Goal: Information Seeking & Learning: Learn about a topic

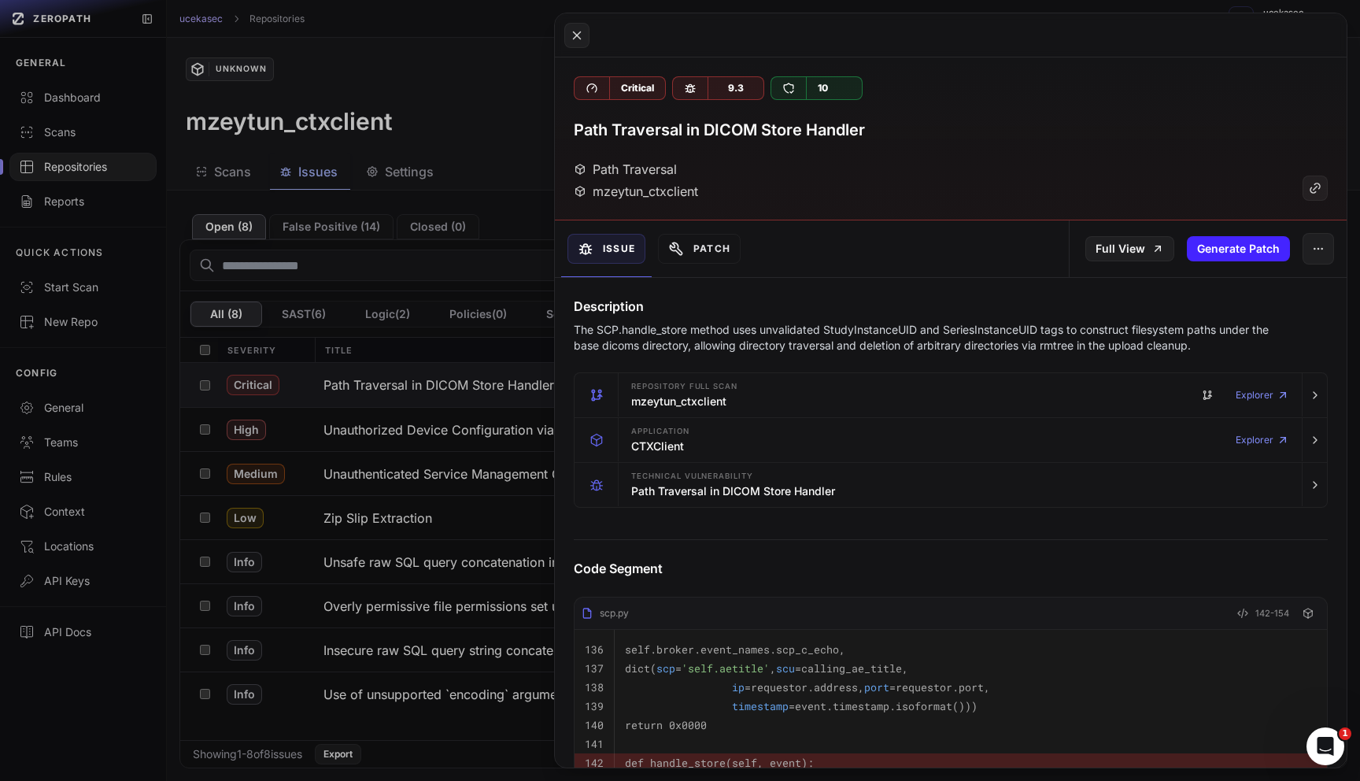
scroll to position [393, 0]
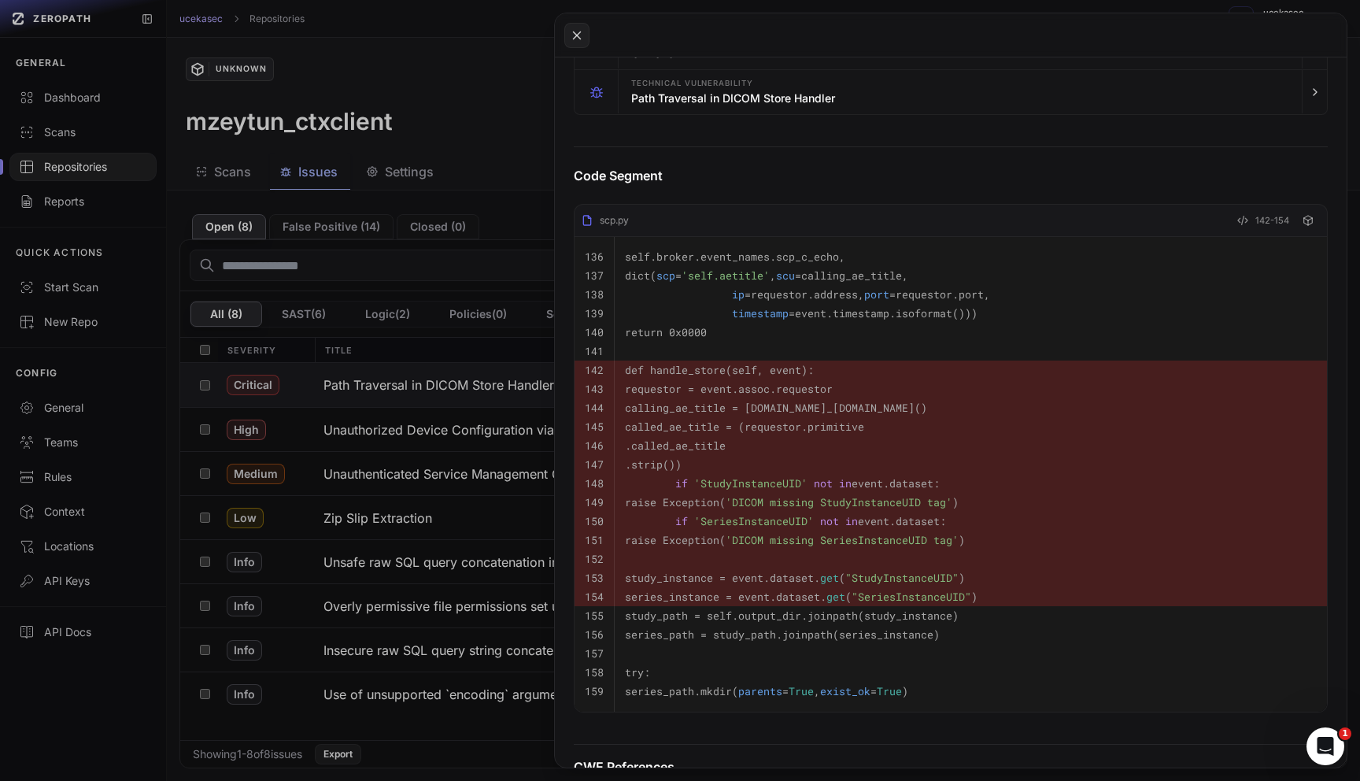
click at [82, 164] on button at bounding box center [680, 390] width 1360 height 781
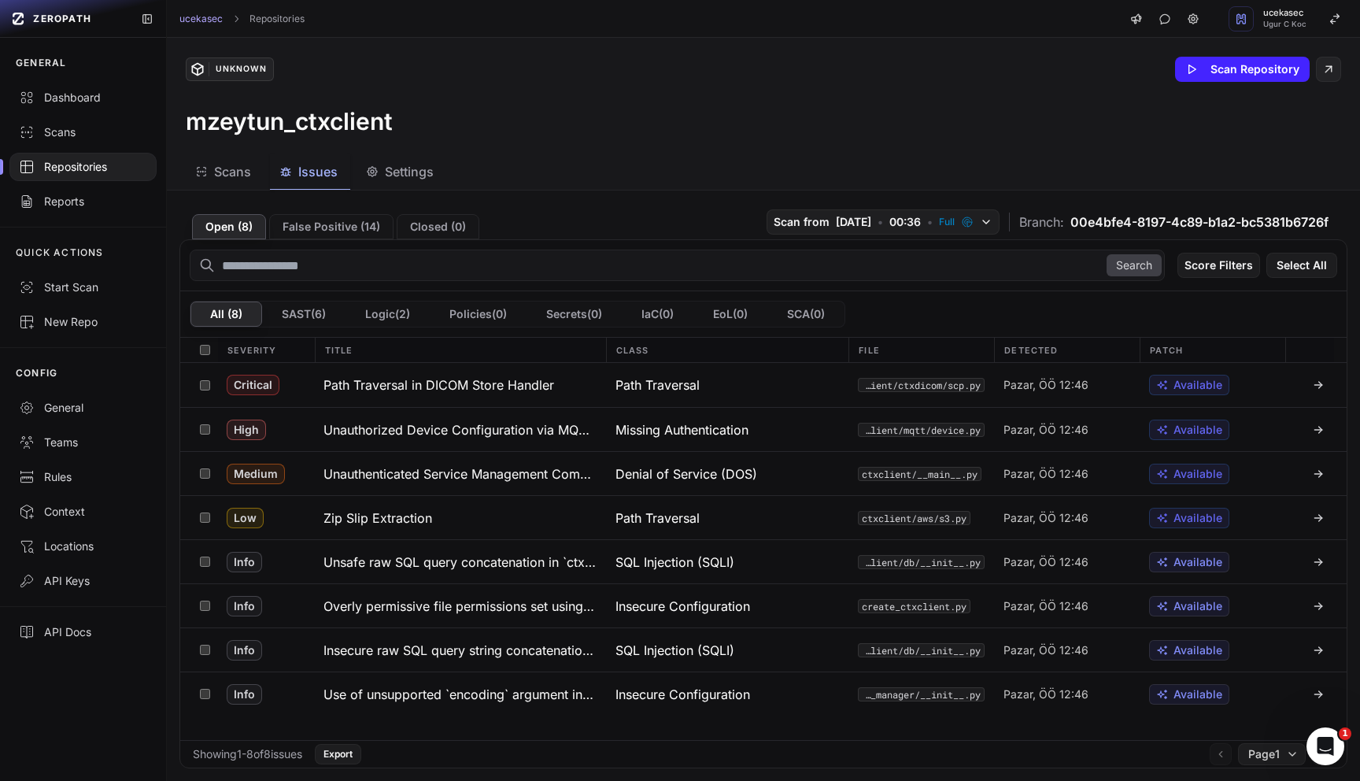
click at [82, 164] on div "Repositories" at bounding box center [83, 167] width 128 height 16
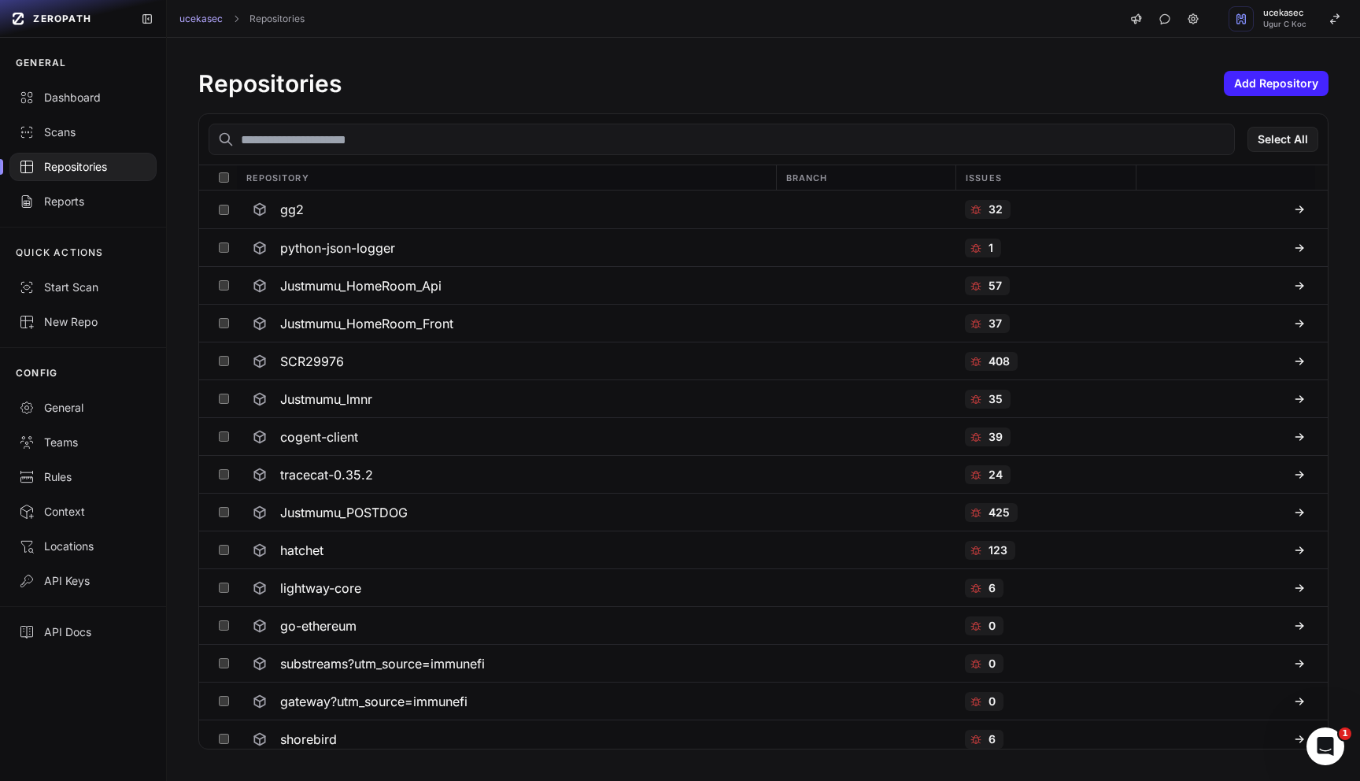
click at [82, 164] on div "Repositories" at bounding box center [83, 167] width 128 height 16
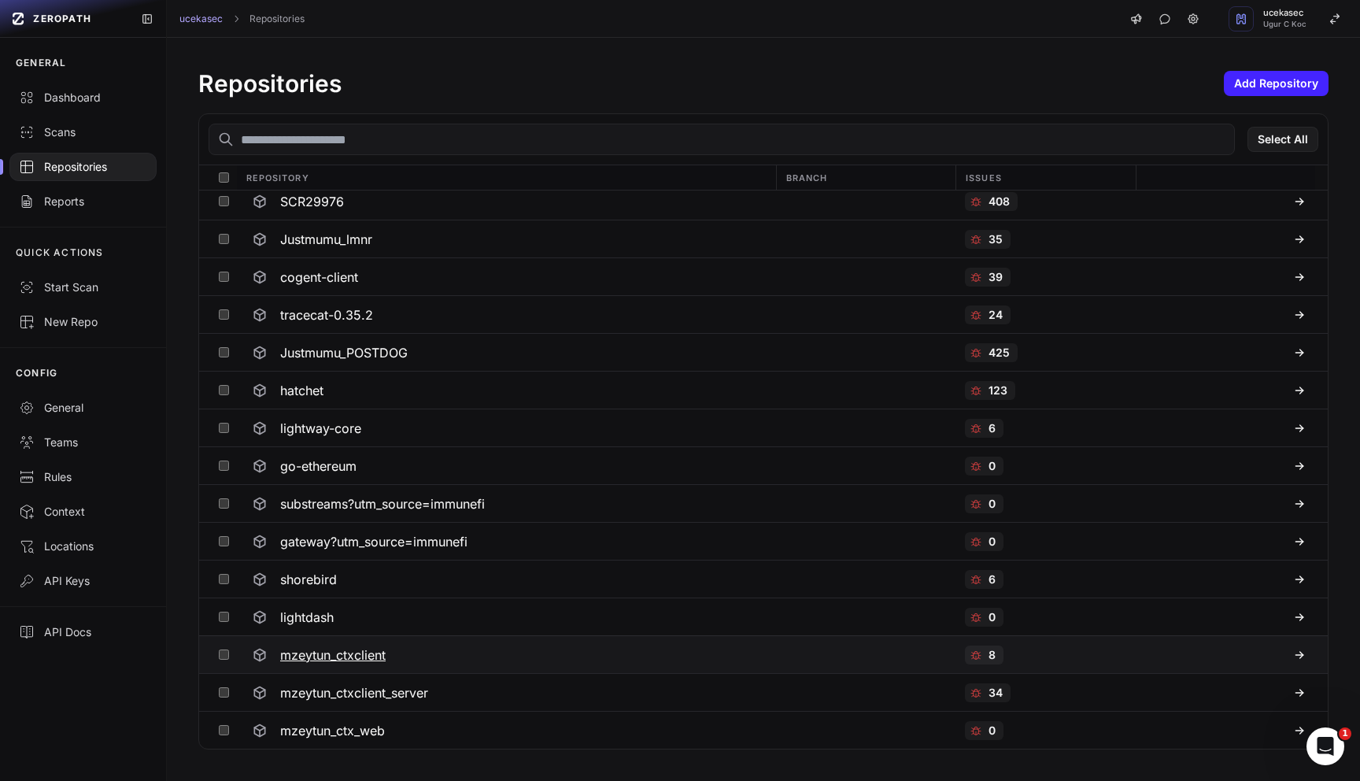
click at [353, 654] on h3 "mzeytun_ctxclient" at bounding box center [332, 655] width 105 height 19
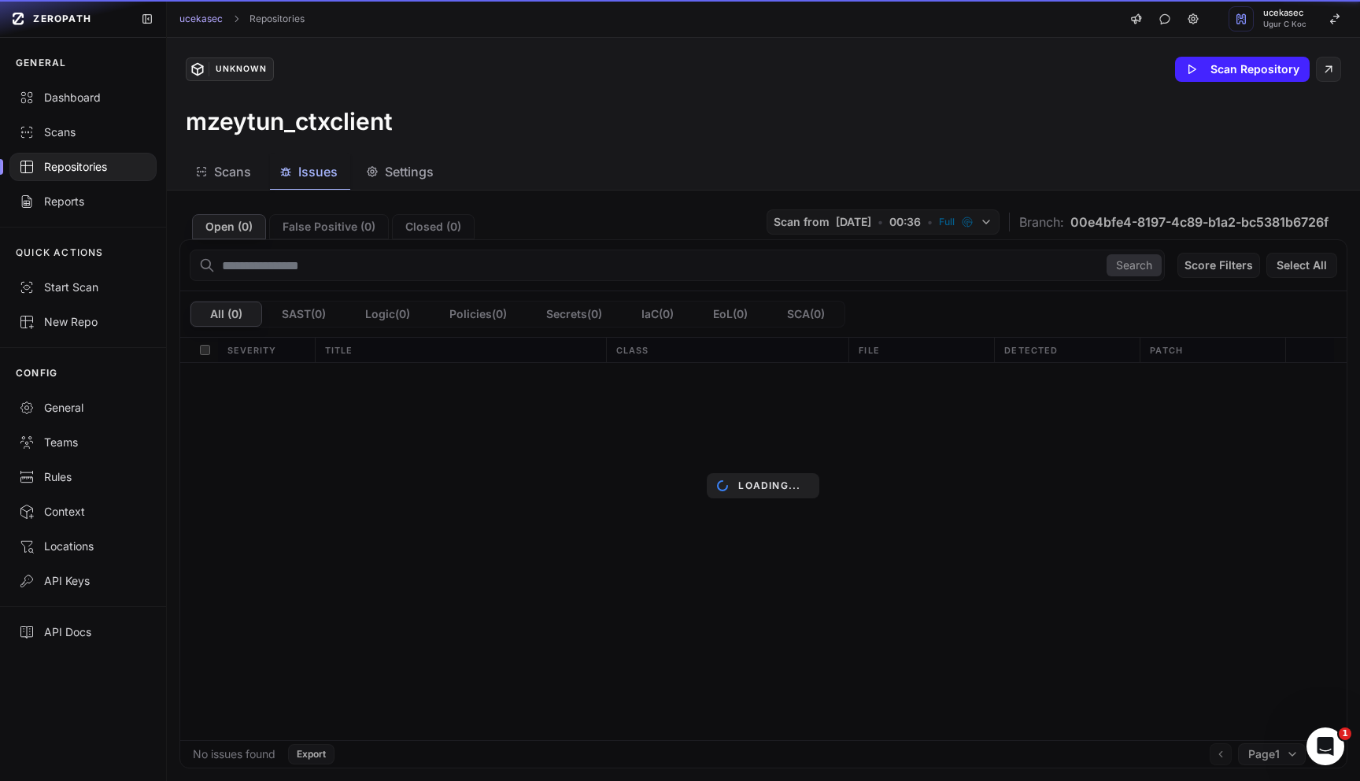
click at [313, 172] on span "Issues" at bounding box center [317, 171] width 39 height 19
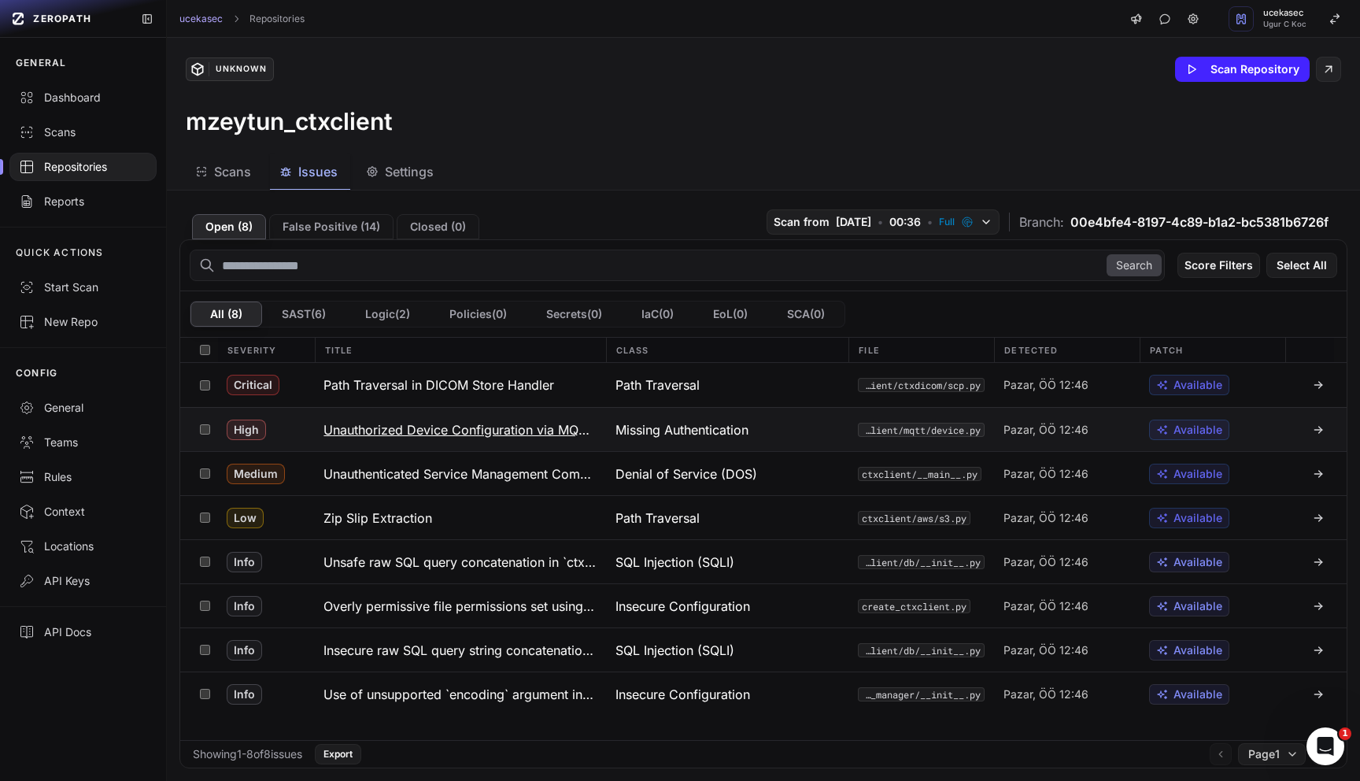
click at [461, 429] on h3 "Unauthorized Device Configuration via MQTT Leading to DICOM Exfiltration" at bounding box center [460, 429] width 272 height 19
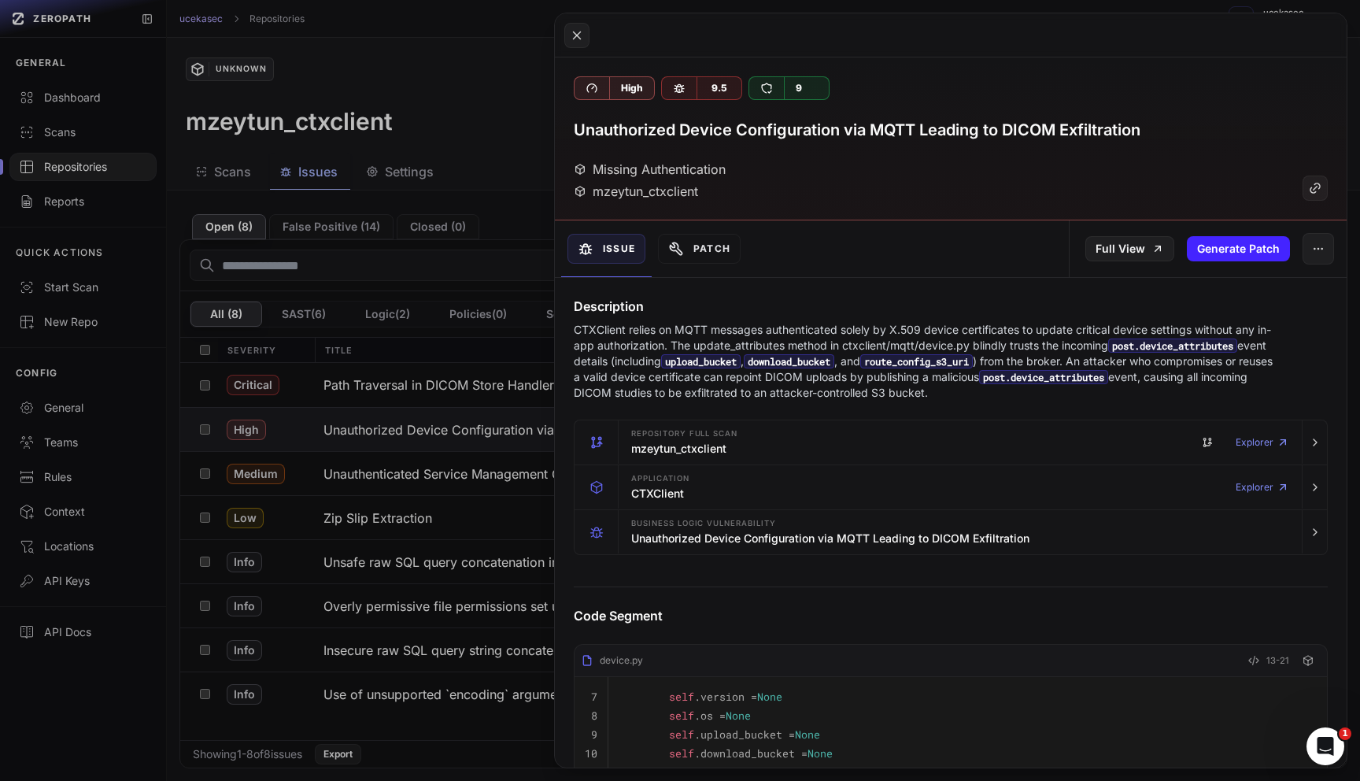
click at [972, 134] on h3 "Unauthorized Device Configuration via MQTT Leading to DICOM Exfiltration" at bounding box center [857, 130] width 567 height 22
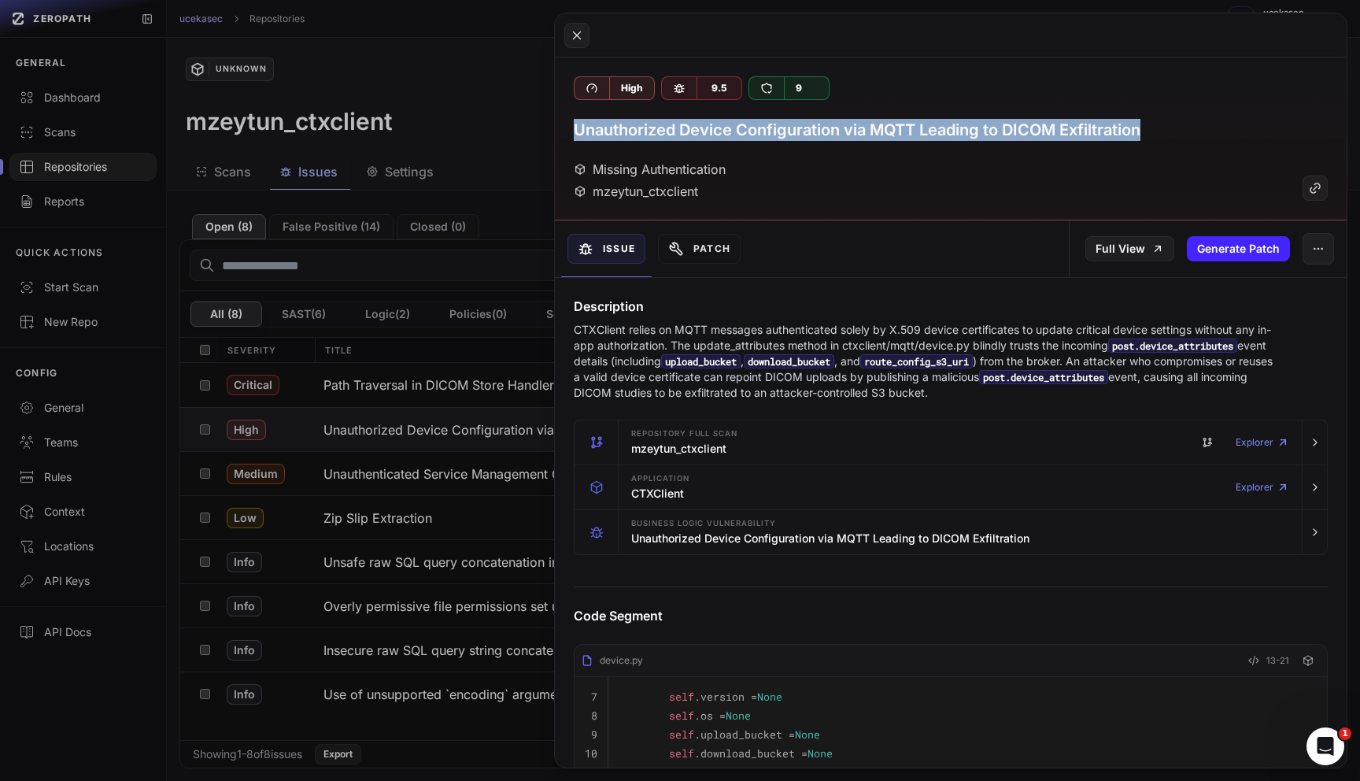
click at [972, 134] on h3 "Unauthorized Device Configuration via MQTT Leading to DICOM Exfiltration" at bounding box center [857, 130] width 567 height 22
click at [962, 140] on div at bounding box center [962, 140] width 0 height 0
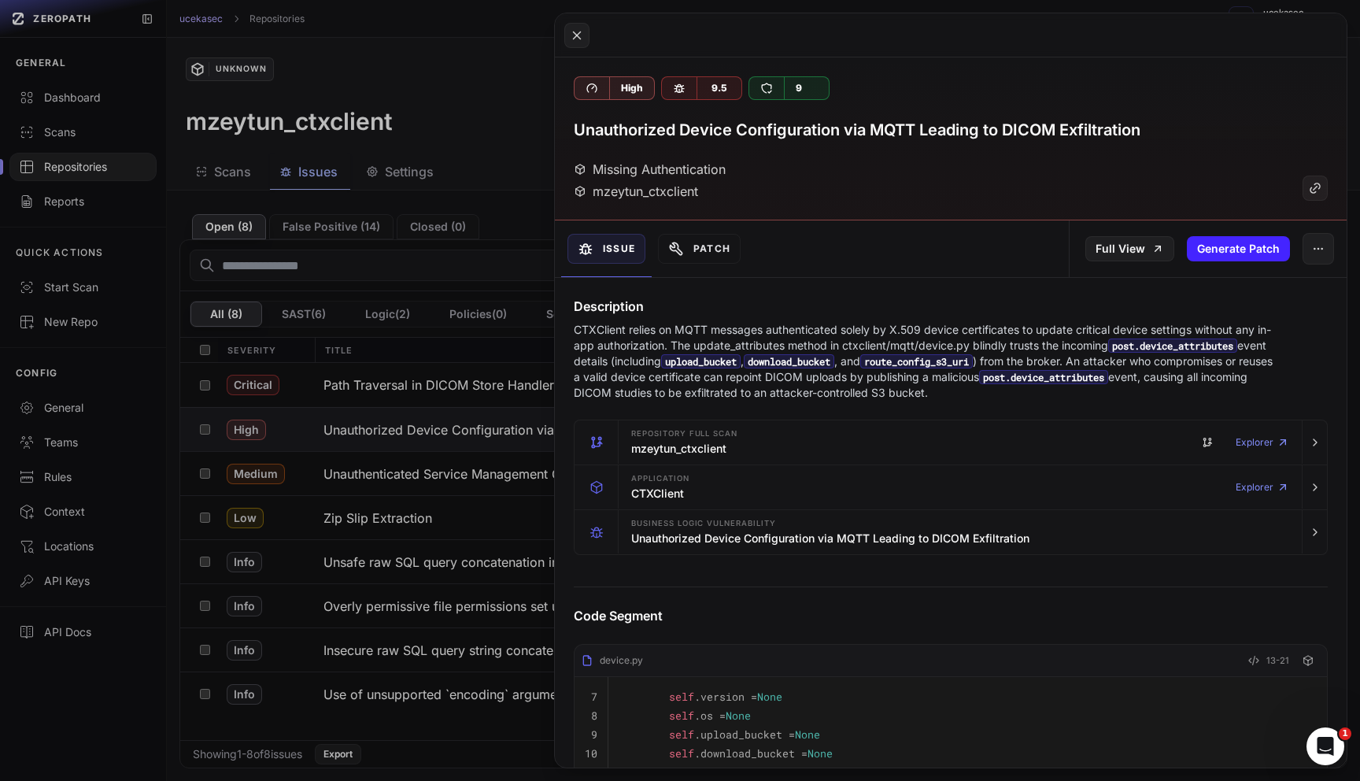
click at [1065, 347] on p "CTXClient relies on MQTT messages authenticated solely by X.509 device certific…" at bounding box center [926, 361] width 705 height 79
click at [642, 128] on h3 "Unauthorized Device Configuration via MQTT Leading to DICOM Exfiltration" at bounding box center [857, 130] width 567 height 22
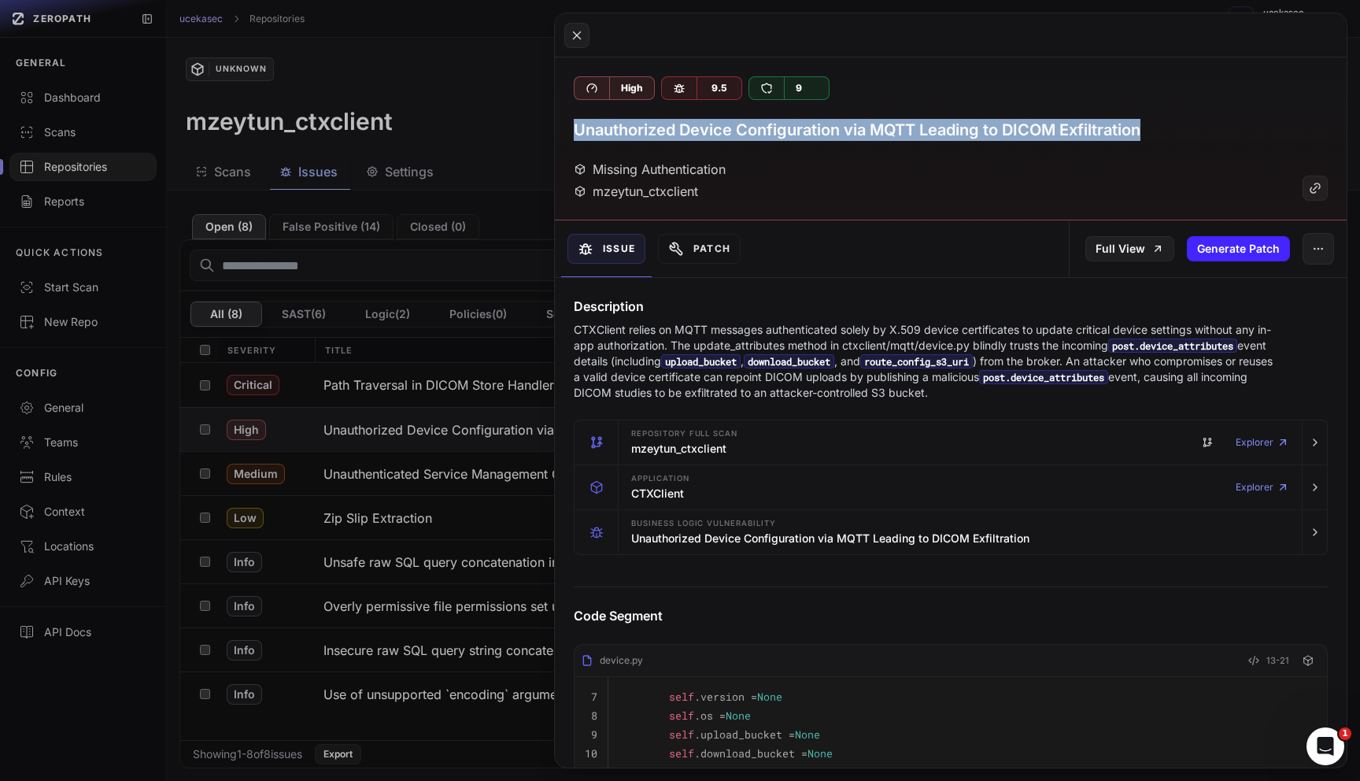
click at [642, 128] on h3 "Unauthorized Device Configuration via MQTT Leading to DICOM Exfiltration" at bounding box center [857, 130] width 567 height 22
copy div "Unauthorized Device Configuration via MQTT Leading to DICOM Exfiltration"
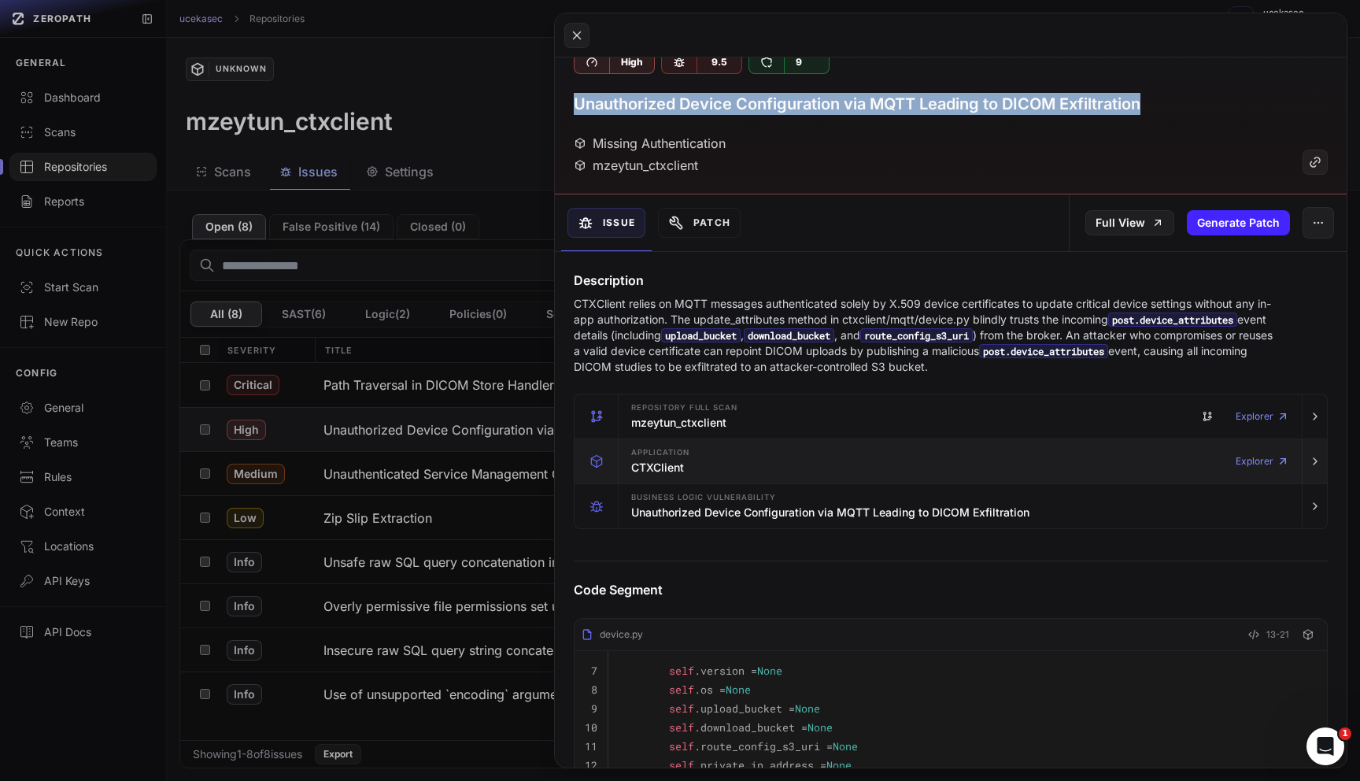
scroll to position [29, 0]
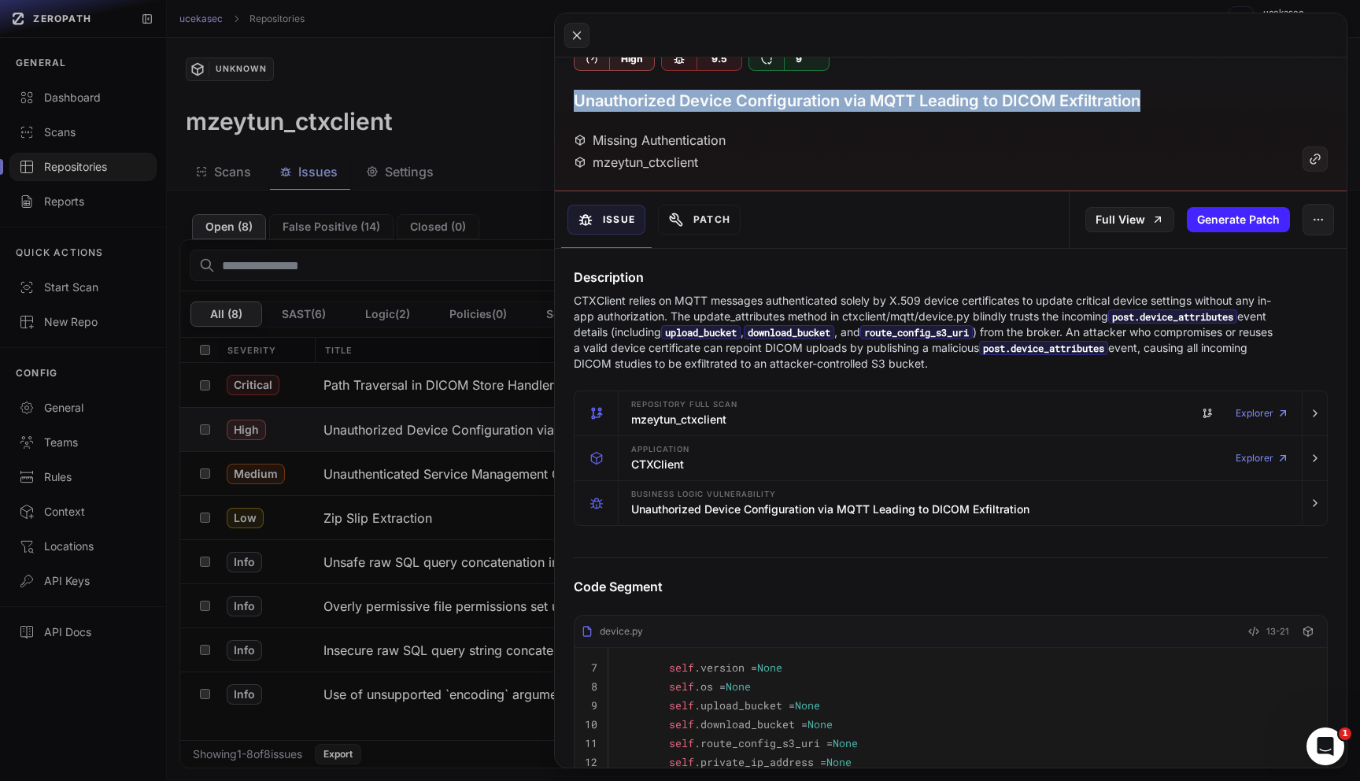
click at [438, 466] on button at bounding box center [680, 390] width 1360 height 781
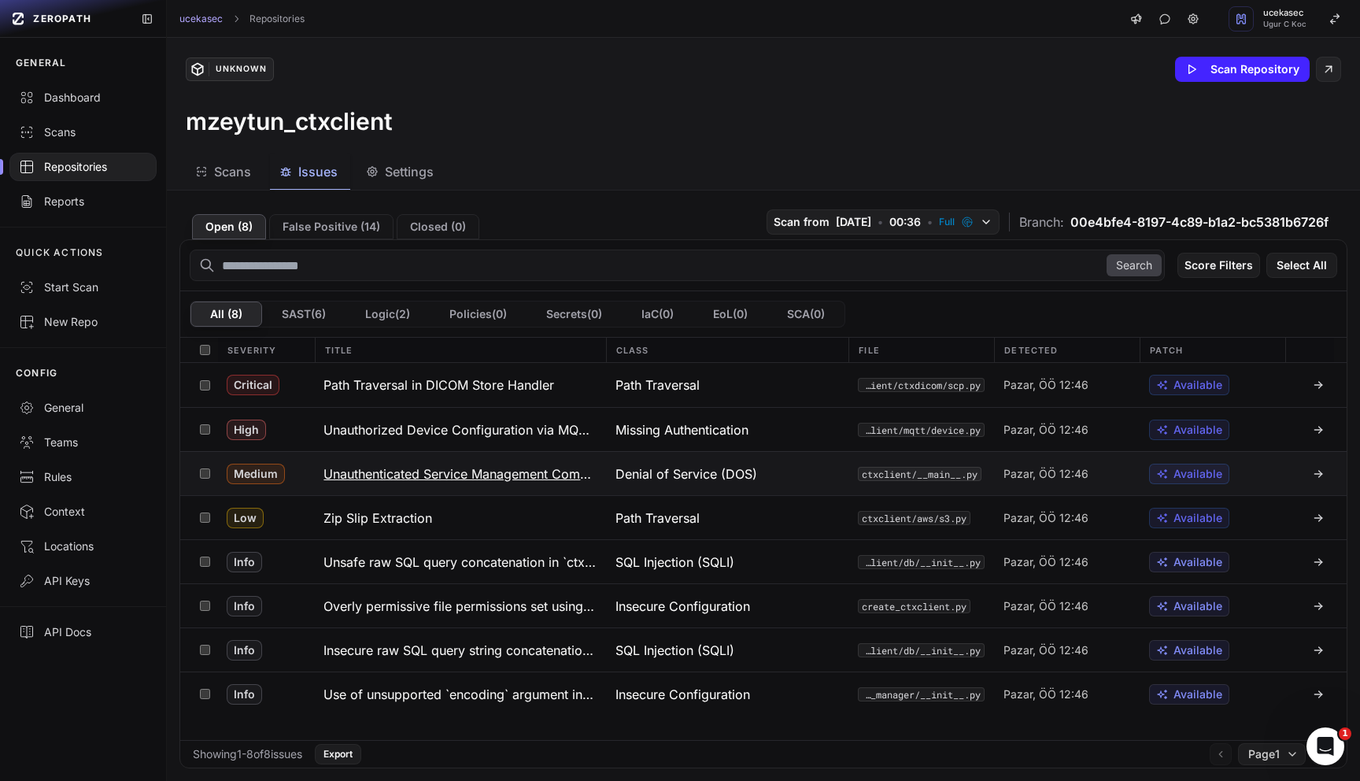
click at [446, 473] on h3 "Unauthenticated Service Management Commands via MQTT" at bounding box center [460, 473] width 272 height 19
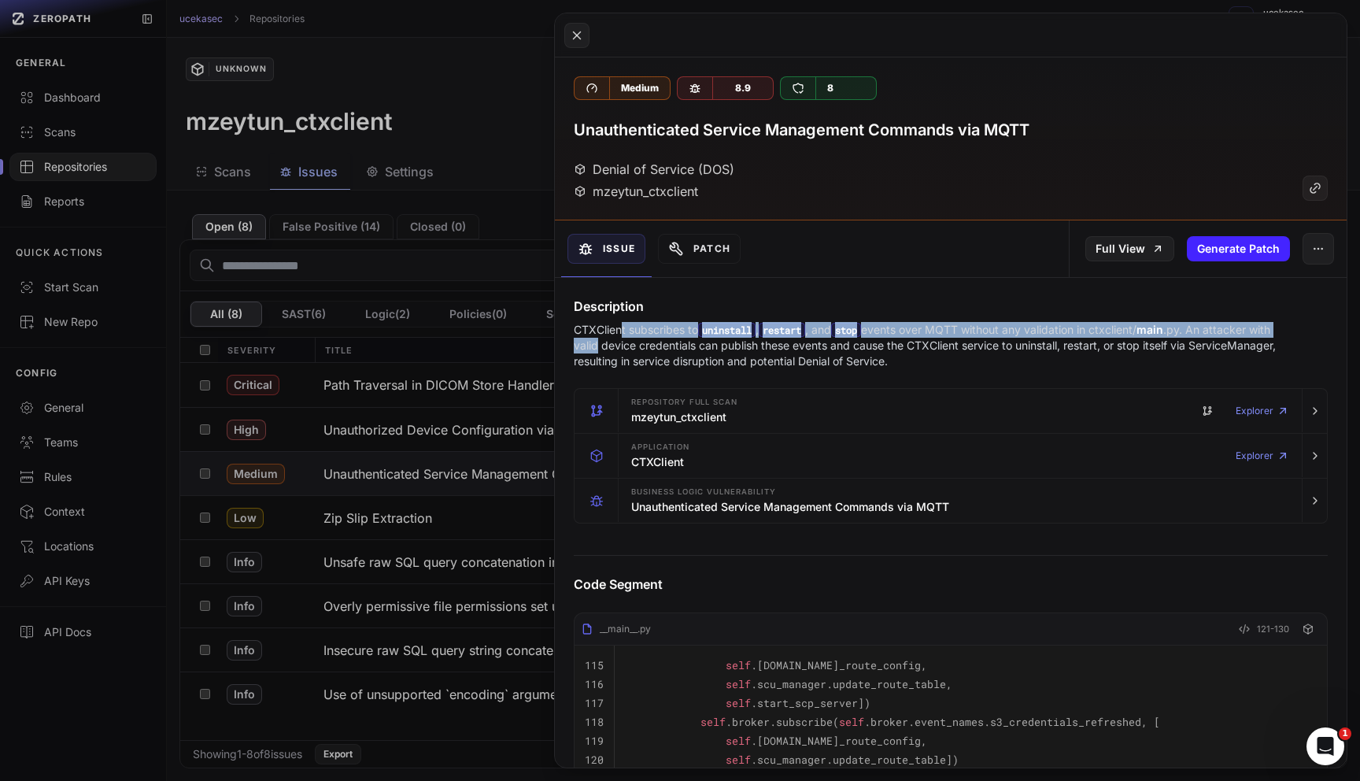
click at [624, 338] on p "CTXClient subscribes to uninstall , restart , and stop events over MQTT without…" at bounding box center [926, 345] width 705 height 47
click at [624, 336] on p "CTXClient subscribes to uninstall , restart , and stop events over MQTT without…" at bounding box center [926, 345] width 705 height 47
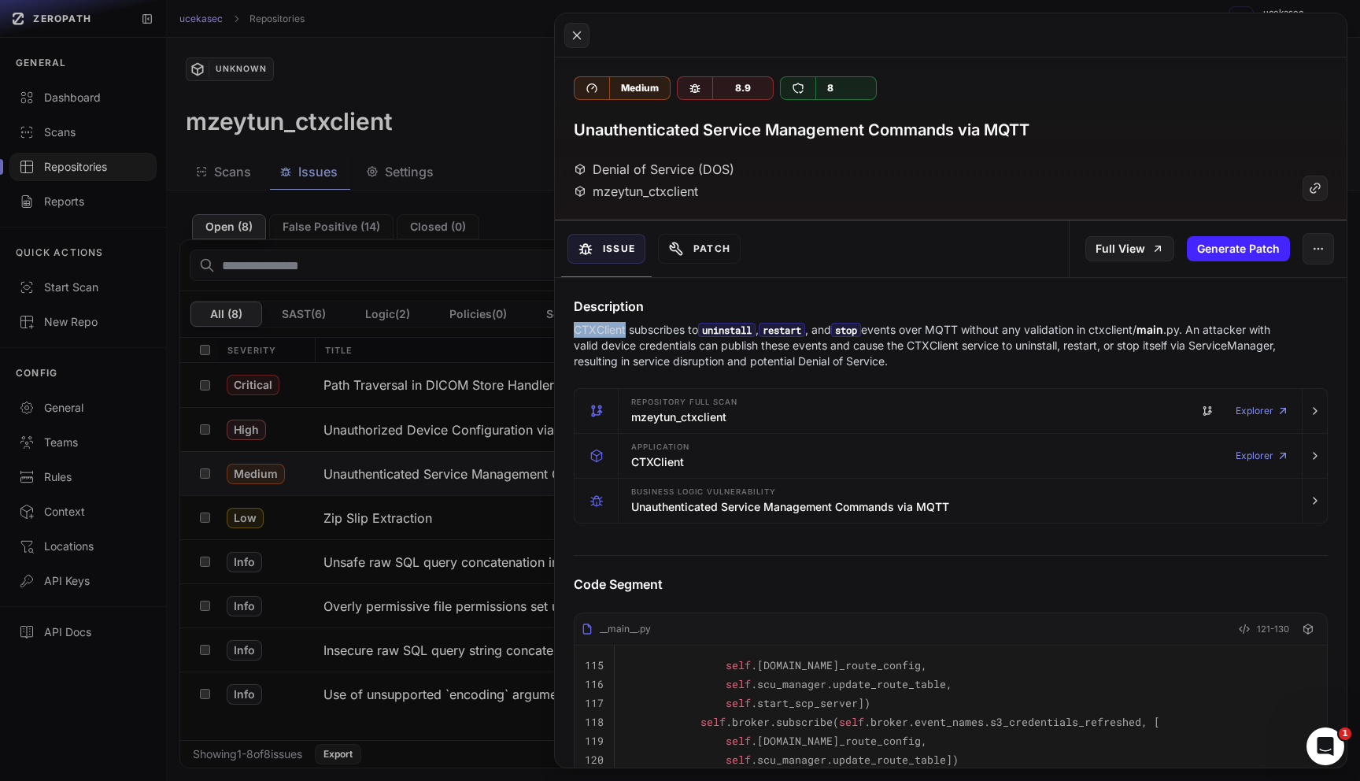
click at [624, 336] on p "CTXClient subscribes to uninstall , restart , and stop events over MQTT without…" at bounding box center [926, 345] width 705 height 47
click at [674, 326] on p "CTXClient subscribes to uninstall , restart , and stop events over MQTT without…" at bounding box center [926, 345] width 705 height 47
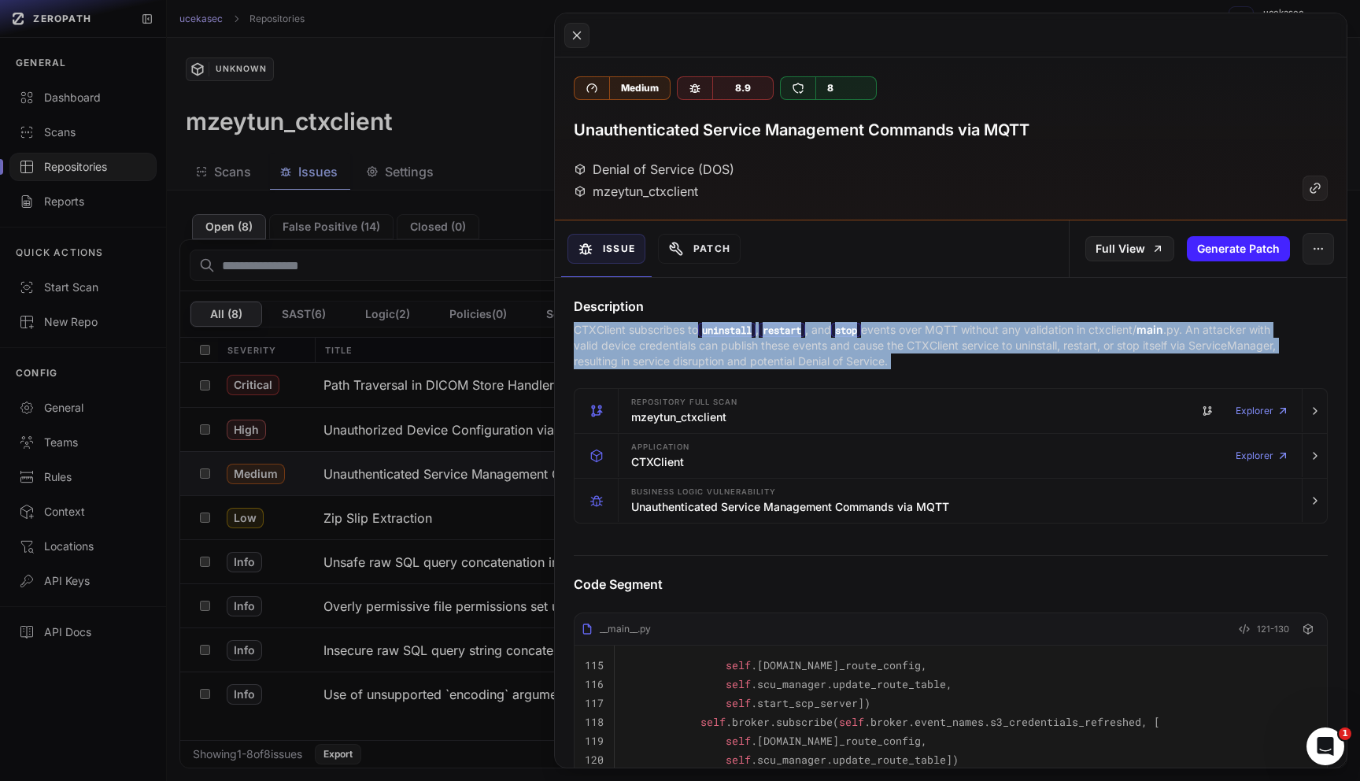
click at [674, 326] on p "CTXClient subscribes to uninstall , restart , and stop events over MQTT without…" at bounding box center [926, 345] width 705 height 47
click at [401, 522] on button at bounding box center [680, 390] width 1360 height 781
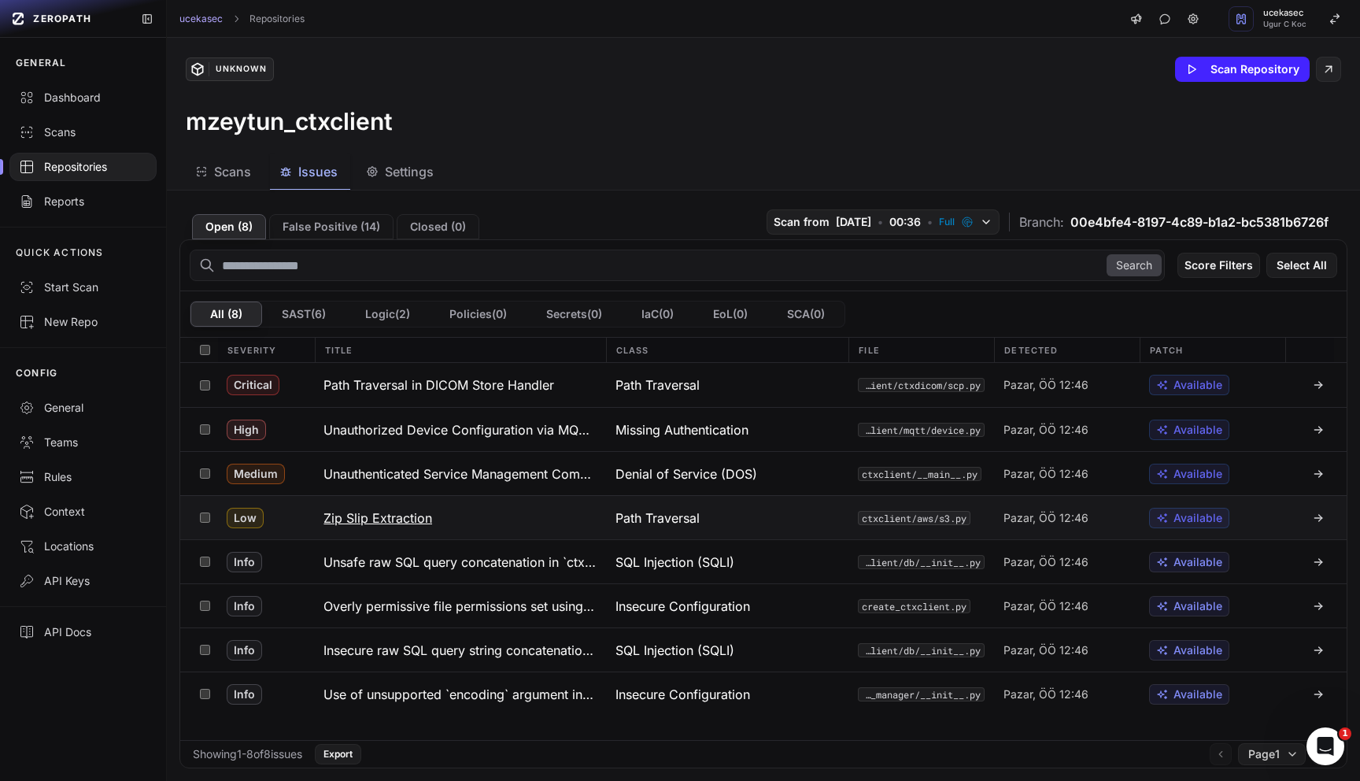
click at [399, 522] on h3 "Zip Slip Extraction" at bounding box center [378, 518] width 109 height 19
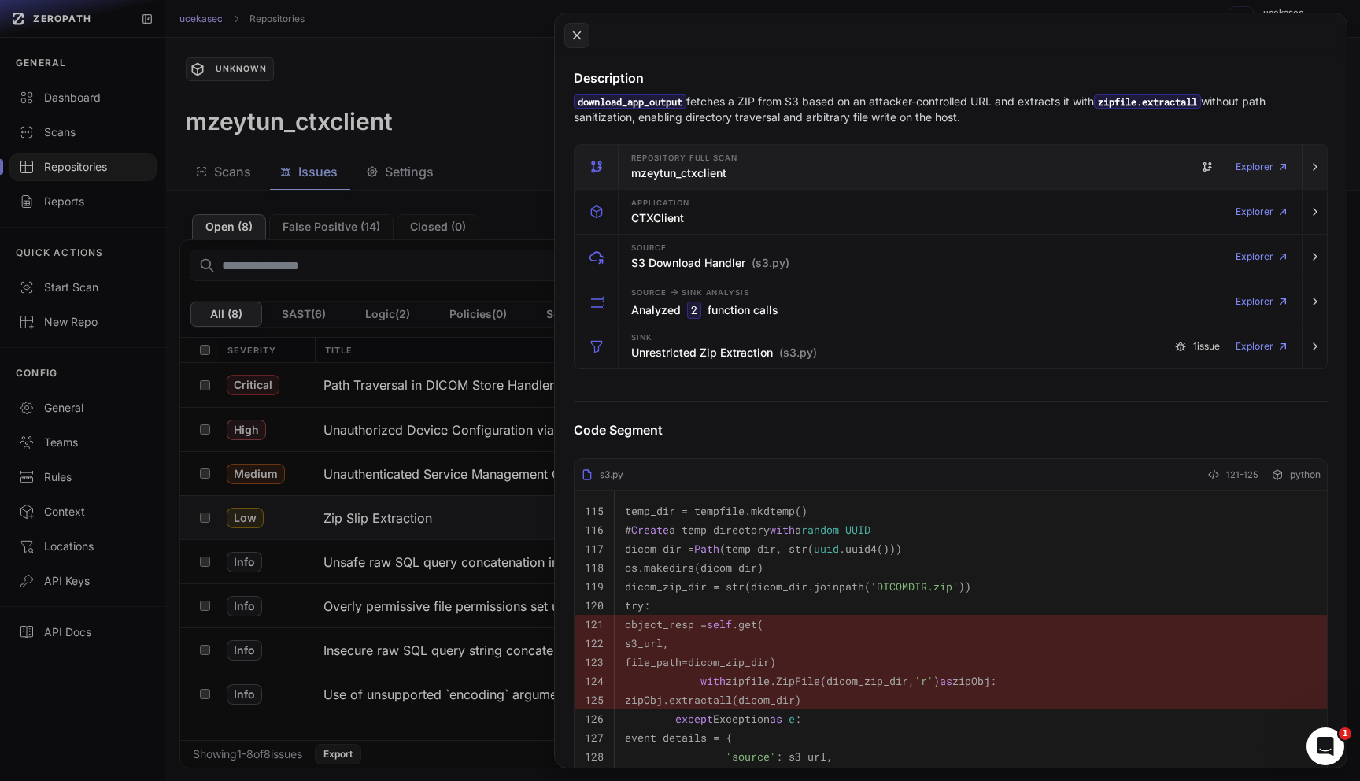
scroll to position [333, 0]
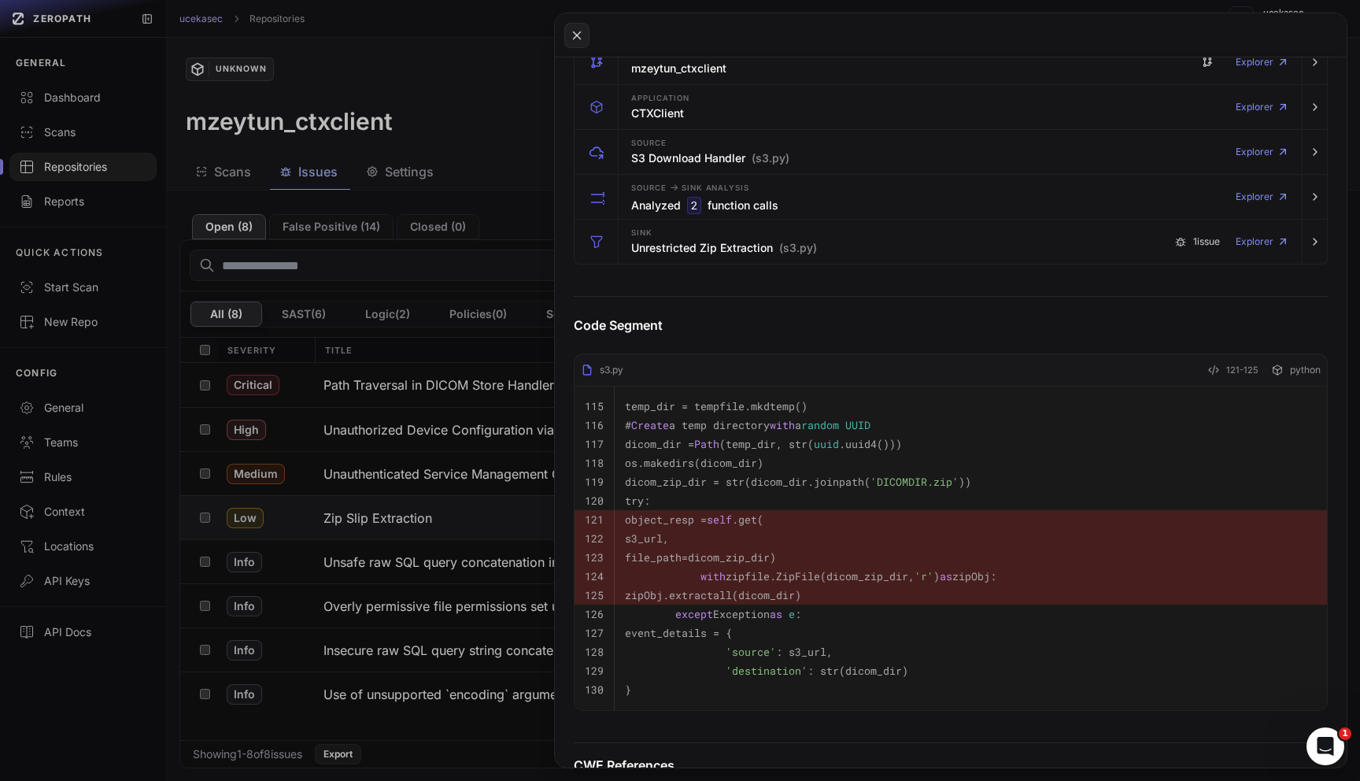
click at [617, 373] on div "s3.py" at bounding box center [602, 370] width 43 height 13
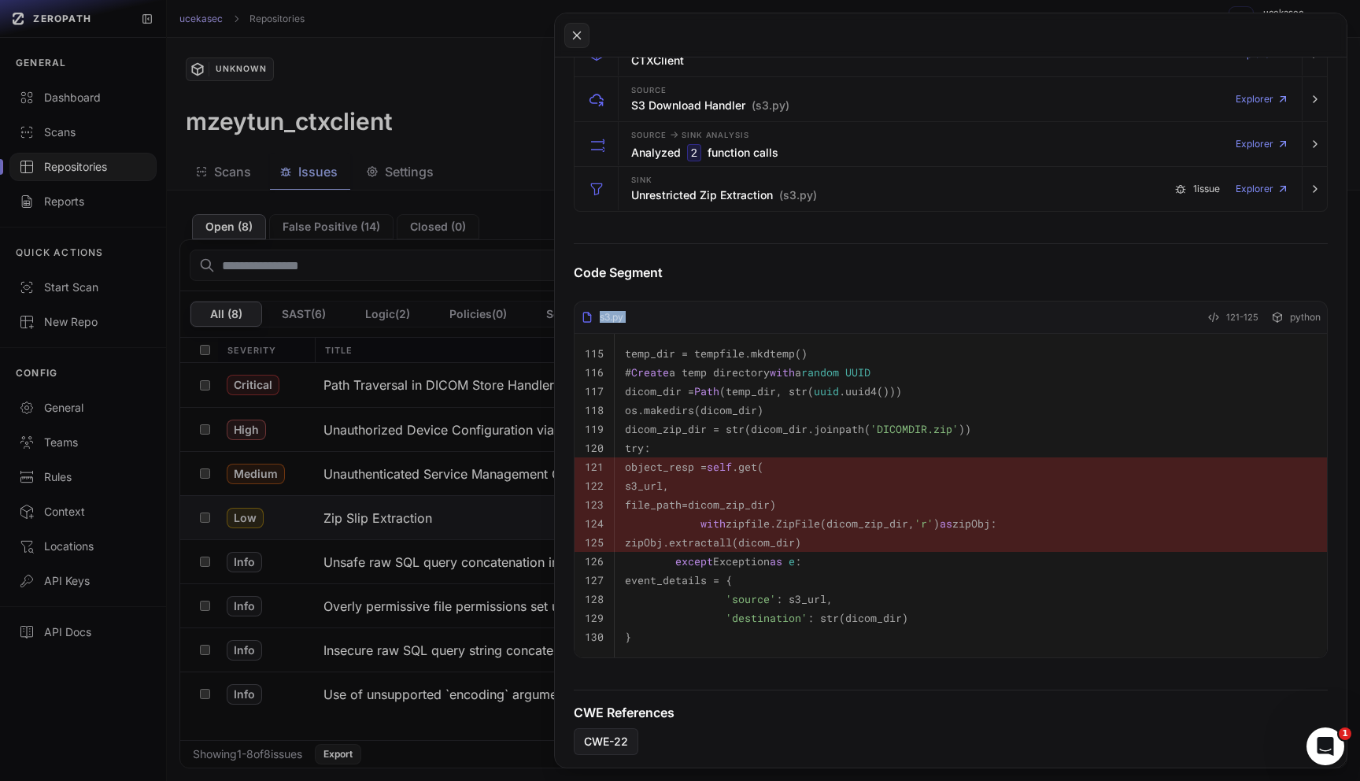
scroll to position [397, 0]
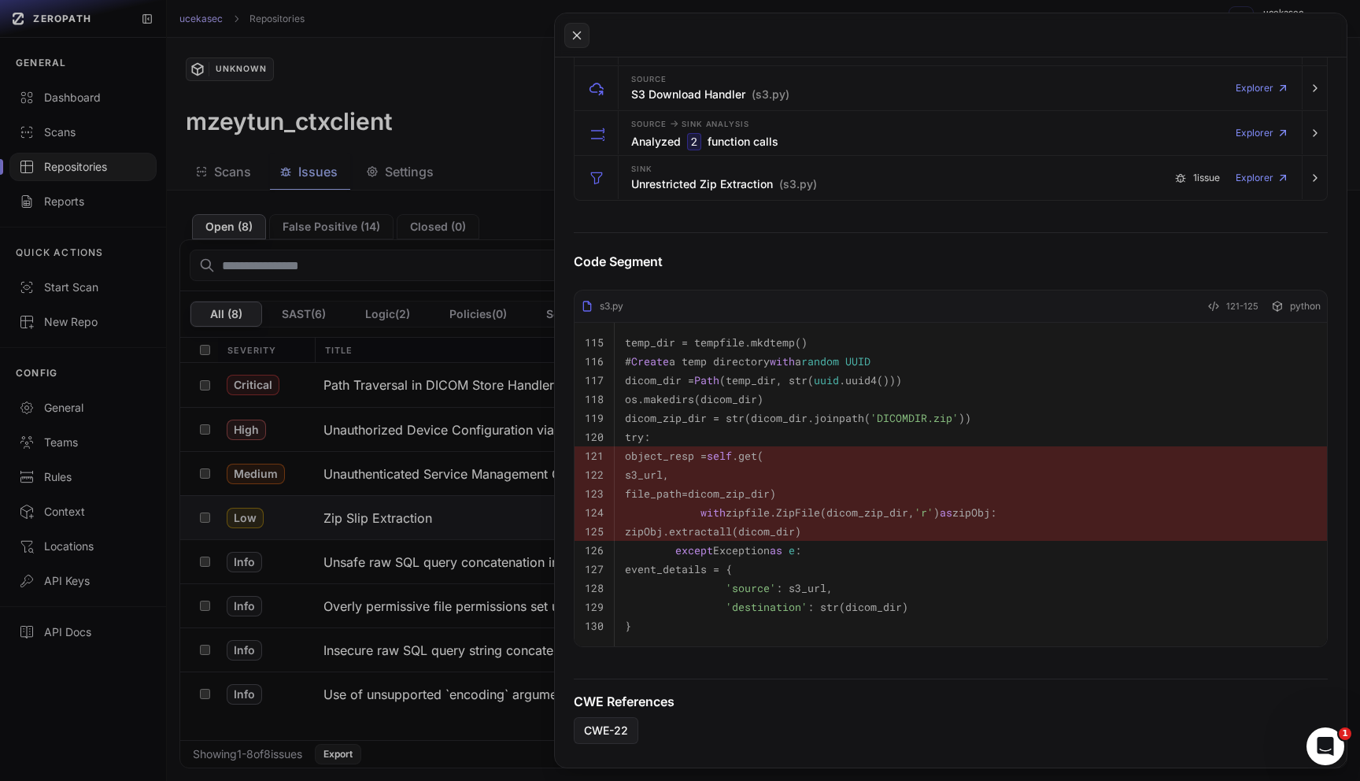
click at [590, 35] on div at bounding box center [951, 35] width 792 height 44
click at [580, 35] on icon at bounding box center [577, 35] width 14 height 19
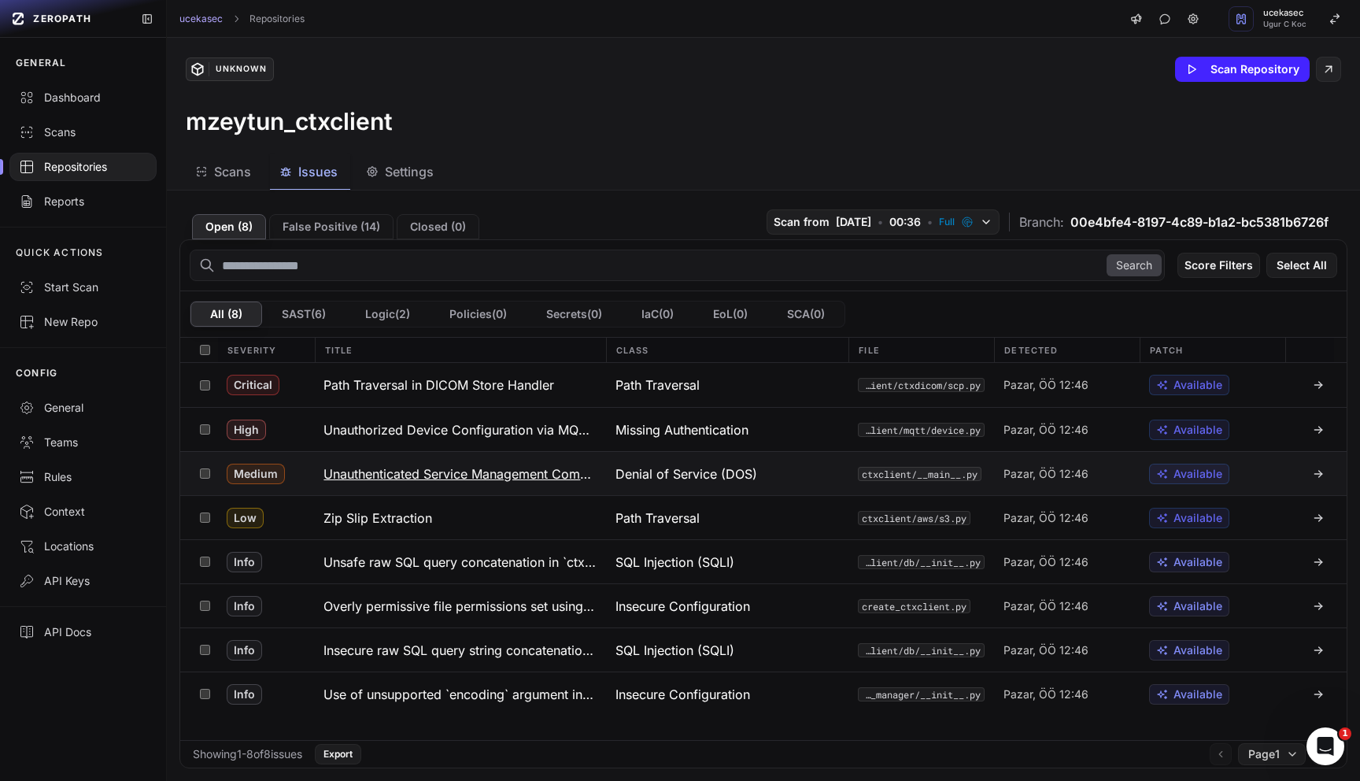
click at [425, 475] on h3 "Unauthenticated Service Management Commands via MQTT" at bounding box center [460, 473] width 272 height 19
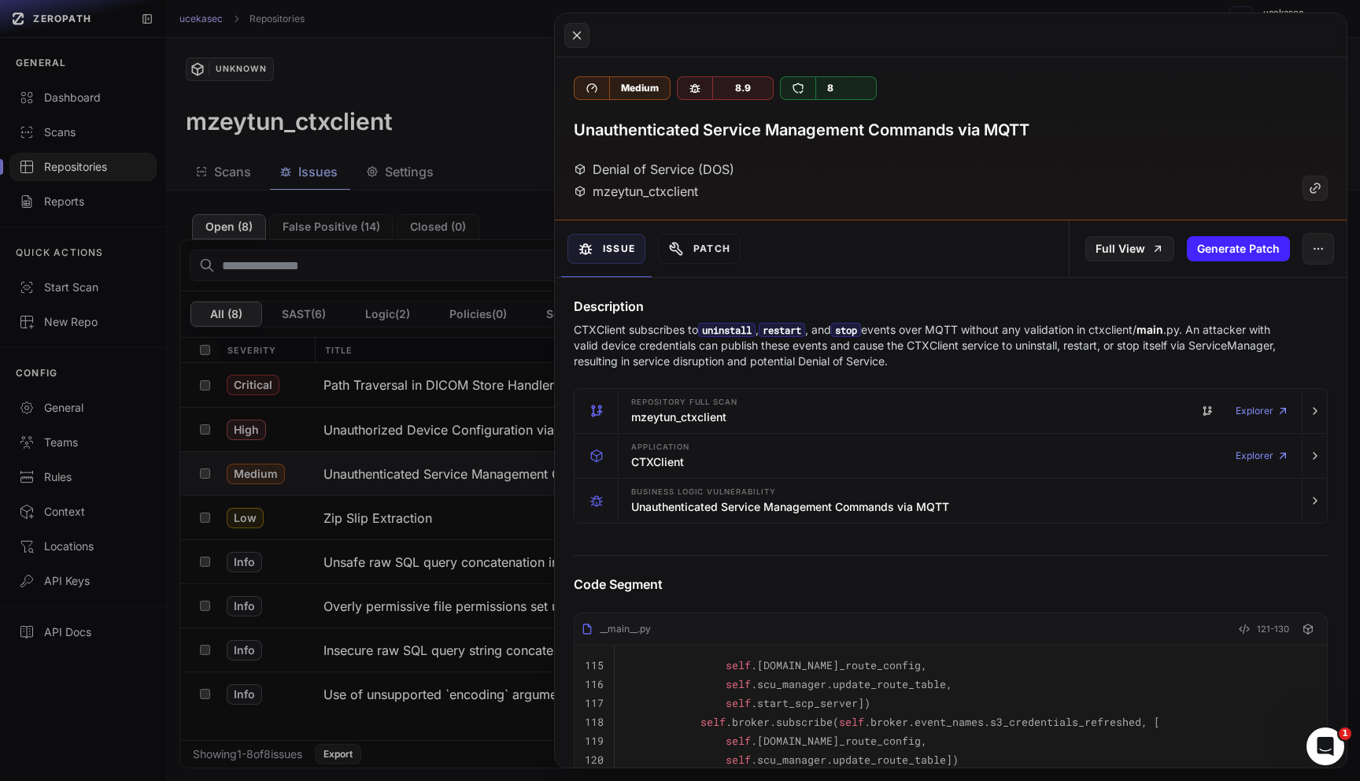
click at [938, 133] on h3 "Unauthenticated Service Management Commands via MQTT" at bounding box center [802, 130] width 456 height 22
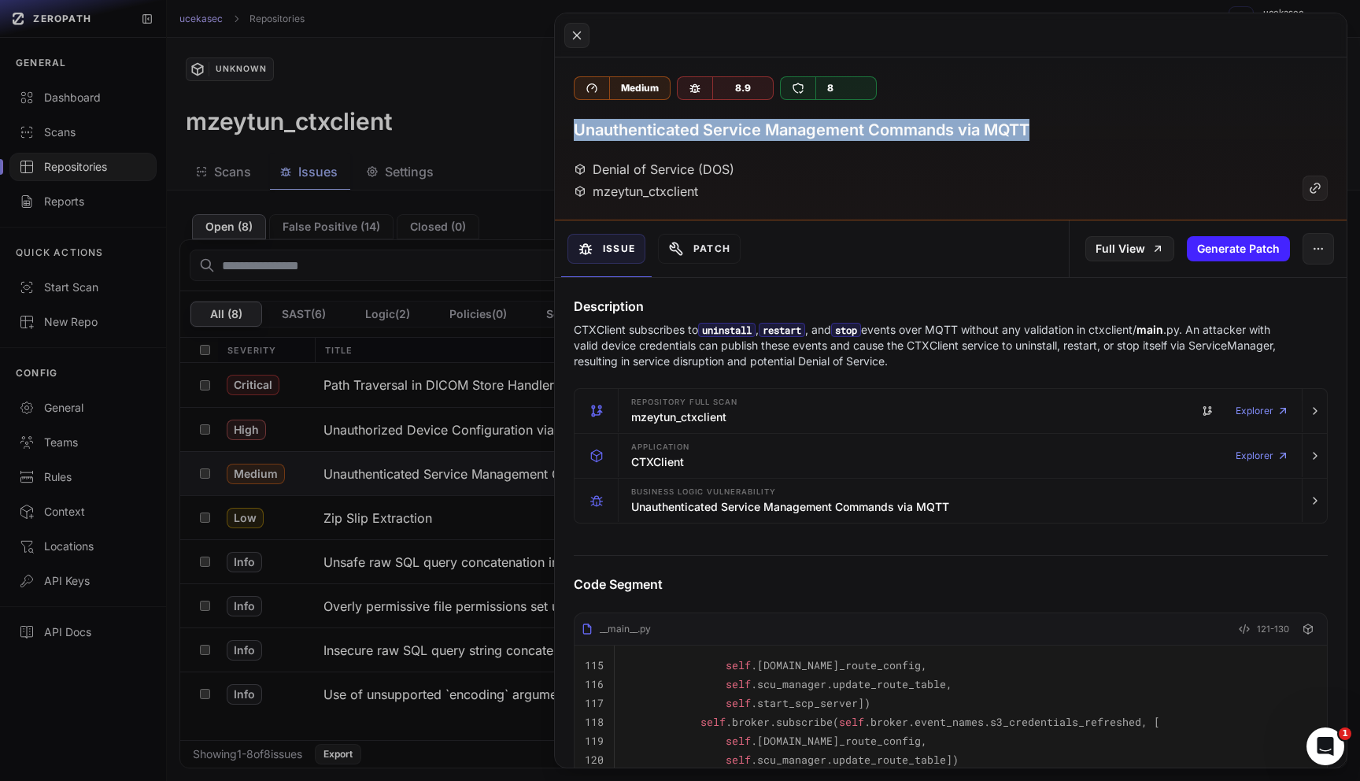
click at [938, 133] on h3 "Unauthenticated Service Management Commands via MQTT" at bounding box center [802, 130] width 456 height 22
copy div "Unauthenticated Service Management Commands via MQTT"
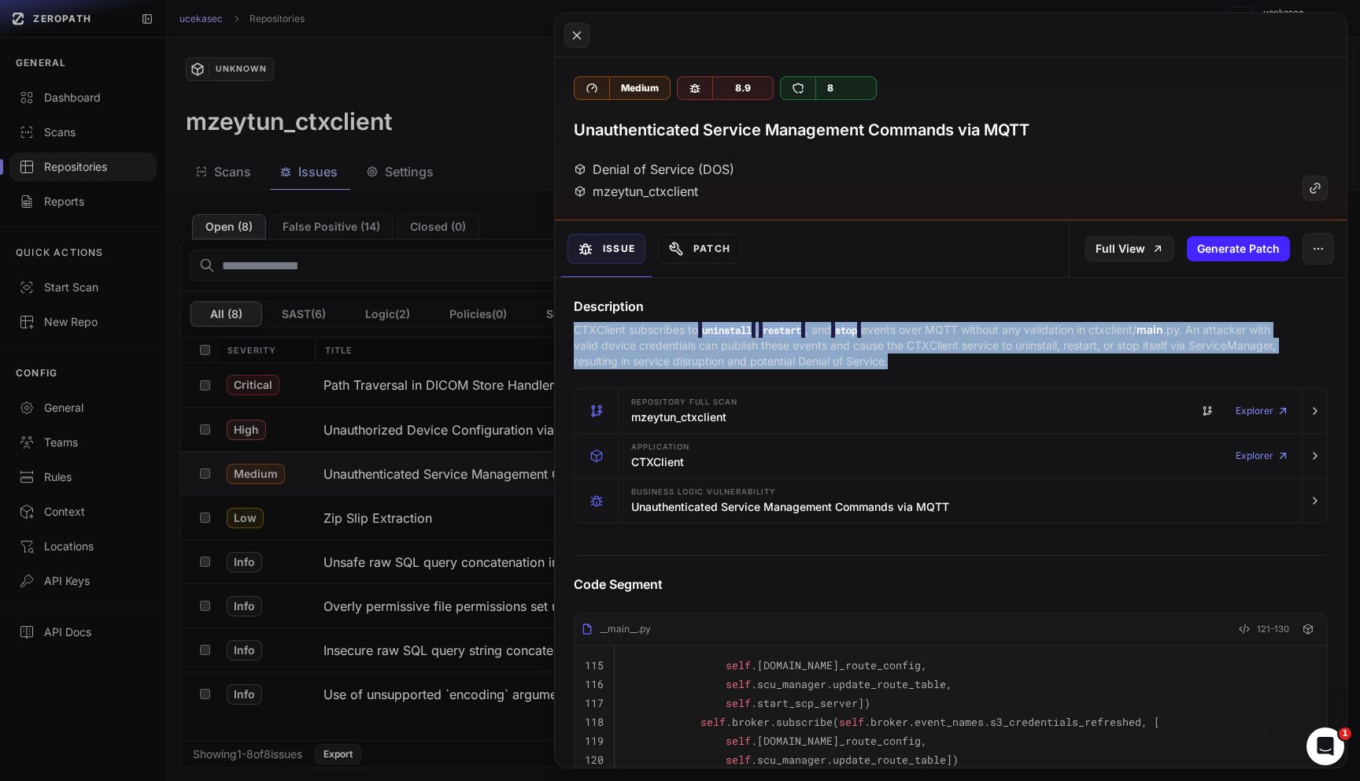
drag, startPoint x: 1004, startPoint y: 362, endPoint x: 566, endPoint y: 332, distance: 438.7
click at [566, 332] on div "Description CTXClient subscribes to uninstall , restart , and stop events over …" at bounding box center [951, 333] width 792 height 72
copy p "CTXClient subscribes to uninstall , restart , and stop events over MQTT without…"
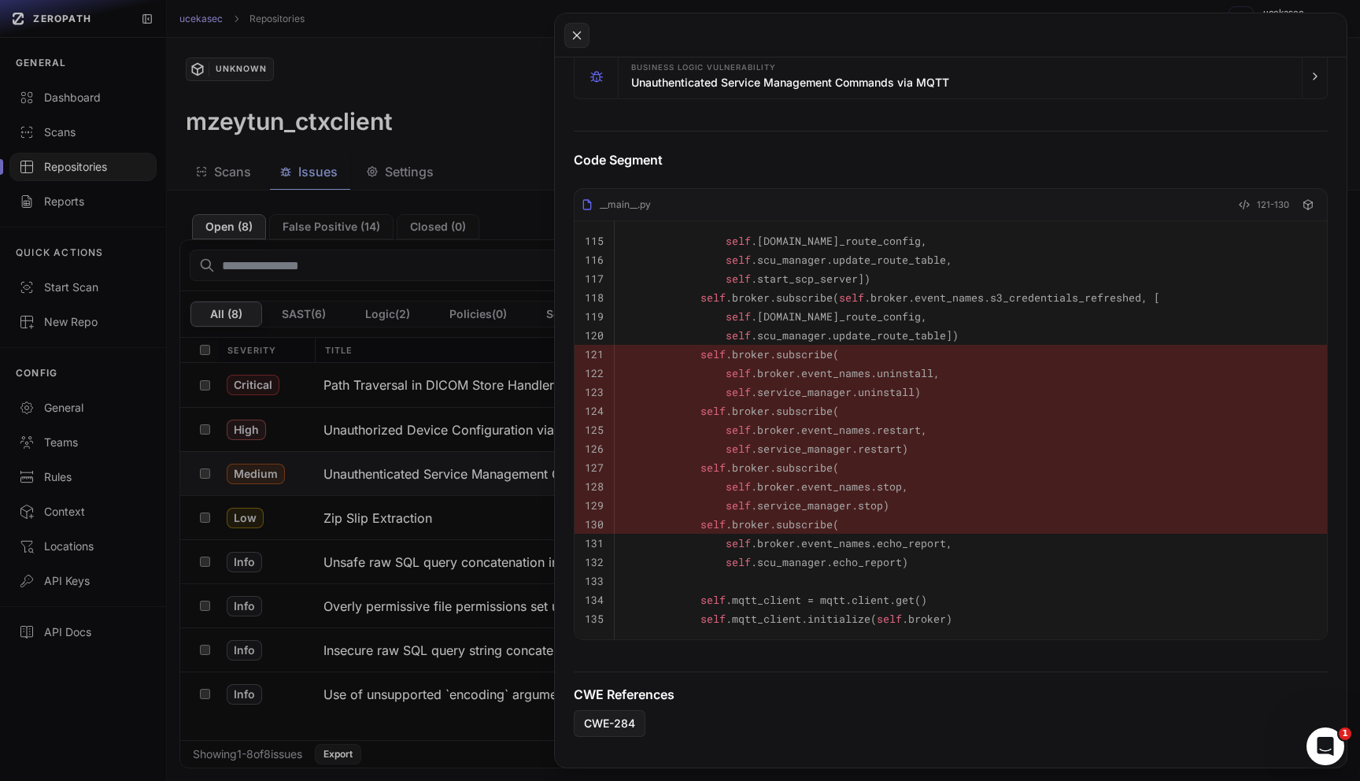
scroll to position [432, 0]
